Goal: Information Seeking & Learning: Learn about a topic

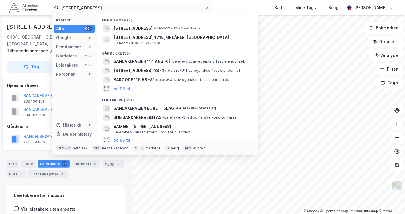
scroll to position [95, 0]
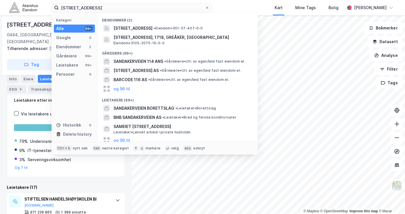
click at [134, 5] on input "[STREET_ADDRESS]" at bounding box center [132, 7] width 146 height 9
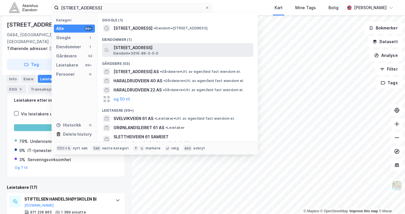
click at [175, 46] on span "[STREET_ADDRESS]" at bounding box center [181, 47] width 137 height 7
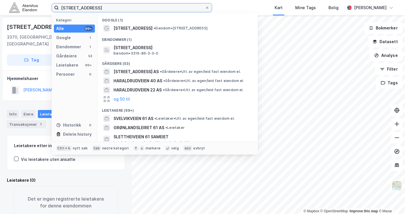
drag, startPoint x: 107, startPoint y: 7, endPoint x: 52, endPoint y: 10, distance: 55.0
click at [52, 10] on label "[STREET_ADDRESS]" at bounding box center [132, 7] width 160 height 9
paste input "[STREET_ADDRESS]"
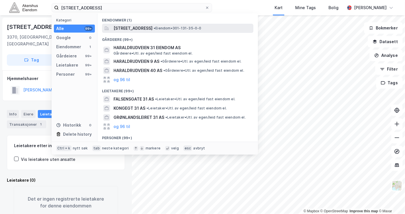
click at [149, 26] on span "[STREET_ADDRESS]" at bounding box center [132, 28] width 39 height 7
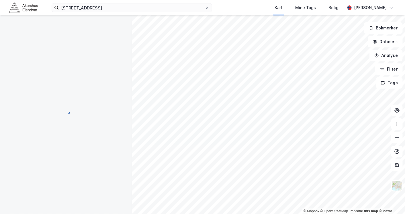
scroll to position [54, 0]
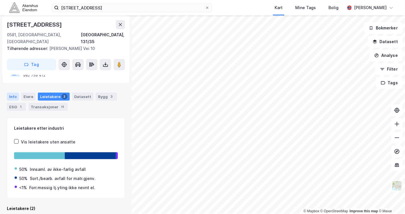
click at [15, 93] on div "Info" at bounding box center [13, 97] width 12 height 8
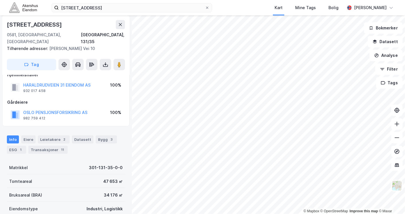
scroll to position [11, 0]
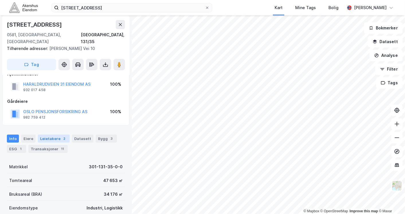
click at [58, 135] on div "Leietakere 2" at bounding box center [54, 139] width 32 height 8
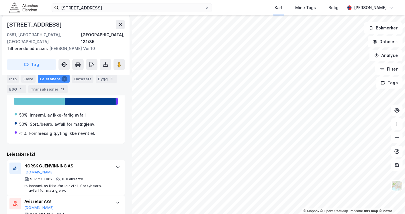
scroll to position [118, 0]
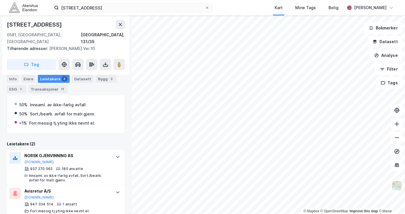
click at [6, 75] on div "Info Eiere Leietakere 2 Datasett Bygg 3 ESG 1 Transaksjoner 11" at bounding box center [66, 81] width 132 height 27
click at [10, 78] on div "Info" at bounding box center [13, 79] width 12 height 8
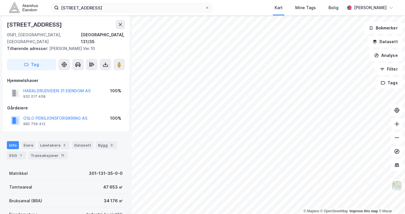
scroll to position [5, 0]
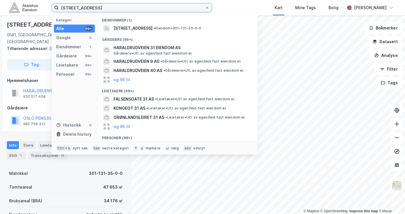
click at [114, 11] on input "[STREET_ADDRESS]" at bounding box center [132, 7] width 146 height 9
paste input "[STREET_ADDRESS]"
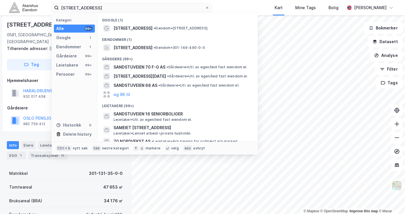
click at [136, 43] on div "Eiendommer (1)" at bounding box center [177, 38] width 160 height 10
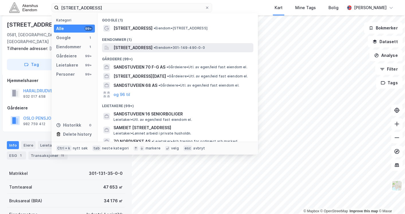
click at [136, 44] on div "[STREET_ADDRESS] • Eiendom • 301-149-490-0-0" at bounding box center [177, 47] width 151 height 9
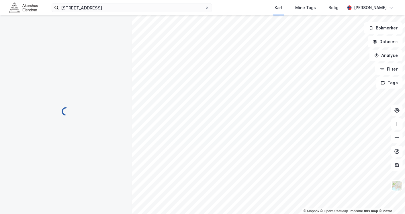
scroll to position [5, 0]
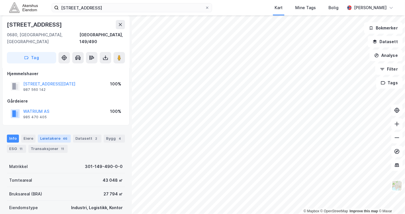
click at [48, 135] on div "Leietakere 46" at bounding box center [54, 139] width 33 height 8
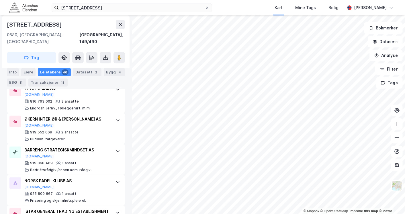
scroll to position [1488, 0]
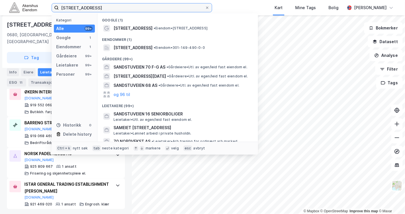
click at [119, 6] on input "[STREET_ADDRESS]" at bounding box center [132, 7] width 146 height 9
paste input "vovelstikka 1, 0661"
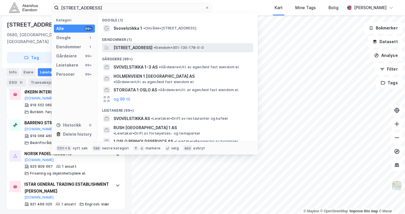
click at [147, 47] on span "[STREET_ADDRESS]" at bounding box center [132, 47] width 39 height 7
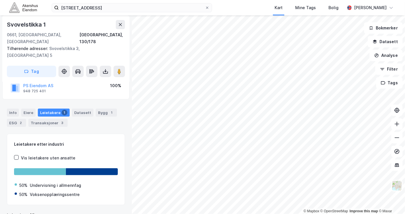
scroll to position [79, 0]
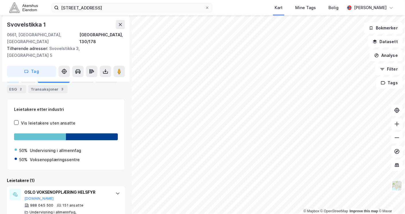
click at [9, 80] on div "Info" at bounding box center [13, 79] width 12 height 8
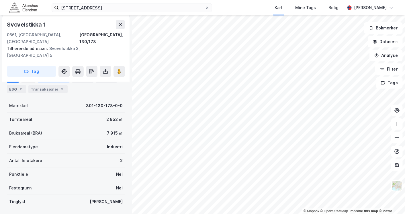
click at [54, 80] on div "Leietakere 1" at bounding box center [54, 79] width 32 height 8
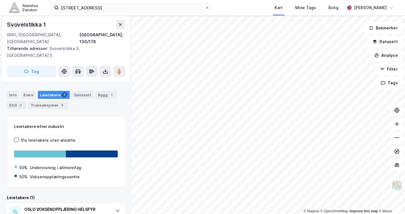
scroll to position [79, 0]
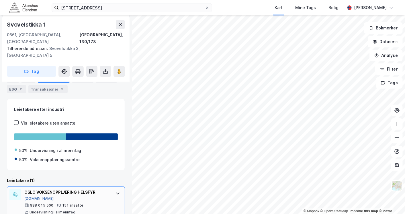
click at [35, 197] on button "[DOMAIN_NAME]" at bounding box center [38, 199] width 29 height 5
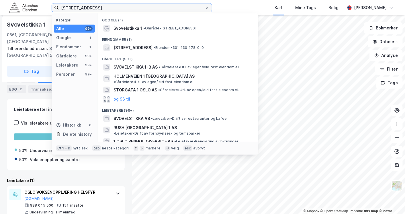
drag, startPoint x: 117, startPoint y: 6, endPoint x: 50, endPoint y: 6, distance: 66.7
click at [50, 6] on div "[STREET_ADDRESS] Kategori Alle 99+ Google 1 Eiendommer 1 Gårdeiere 99+ Leietake…" at bounding box center [202, 7] width 405 height 15
paste input "Brobekkveien 80, 0582"
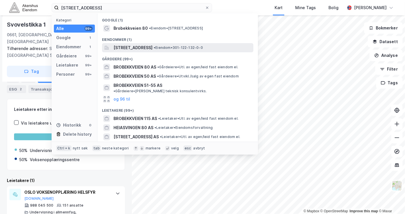
click at [137, 51] on div "[STREET_ADDRESS] • Eiendom • 301-122-132-0-0" at bounding box center [177, 47] width 151 height 9
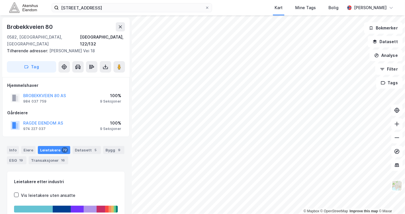
scroll to position [60, 0]
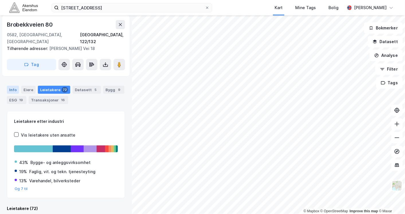
click at [10, 86] on div "Info" at bounding box center [13, 90] width 12 height 8
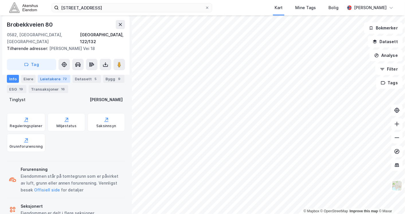
click at [53, 77] on div "Leietakere 72" at bounding box center [54, 79] width 32 height 8
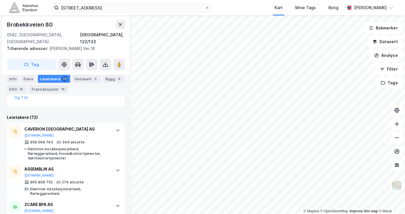
scroll to position [152, 0]
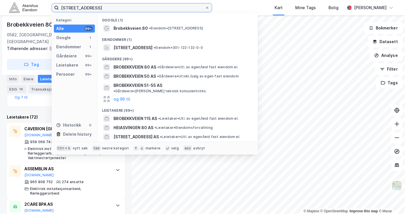
click at [112, 6] on input "[STREET_ADDRESS]" at bounding box center [132, 7] width 146 height 9
paste input "[STREET_ADDRESS]"
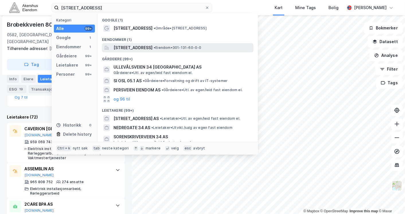
click at [144, 47] on span "[STREET_ADDRESS]" at bounding box center [132, 47] width 39 height 7
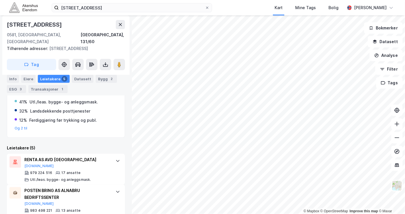
scroll to position [122, 0]
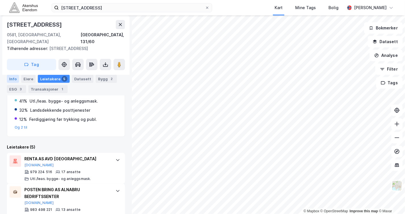
click at [15, 77] on div "Info" at bounding box center [13, 79] width 12 height 8
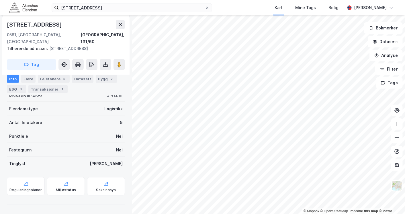
scroll to position [104, 0]
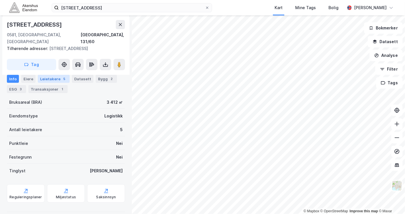
click at [44, 75] on div "Leietakere 5" at bounding box center [54, 79] width 32 height 8
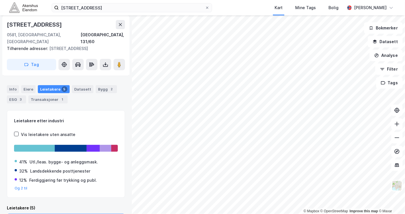
scroll to position [76, 0]
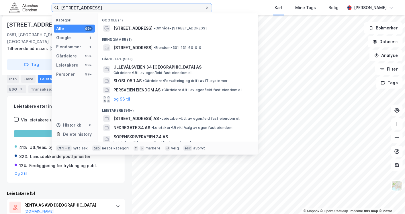
drag, startPoint x: 125, startPoint y: 5, endPoint x: 62, endPoint y: 7, distance: 63.0
click at [52, 10] on label "[STREET_ADDRESS]" at bounding box center [132, 7] width 160 height 9
paste input "Ryenstubben 12, 0679"
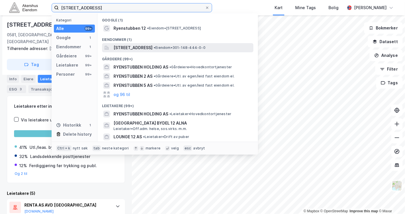
type input "[STREET_ADDRESS]"
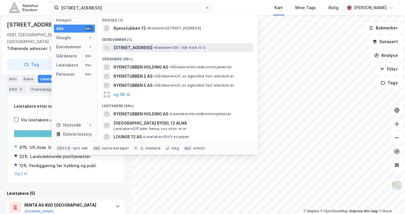
click at [141, 46] on span "[STREET_ADDRESS]" at bounding box center [132, 47] width 39 height 7
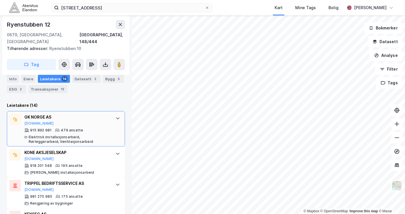
scroll to position [164, 0]
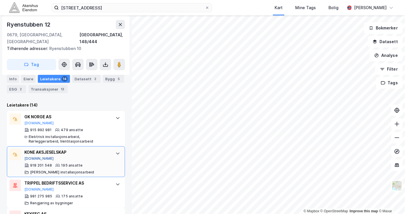
click at [30, 157] on button "[DOMAIN_NAME]" at bounding box center [38, 159] width 29 height 5
